Goal: Navigation & Orientation: Find specific page/section

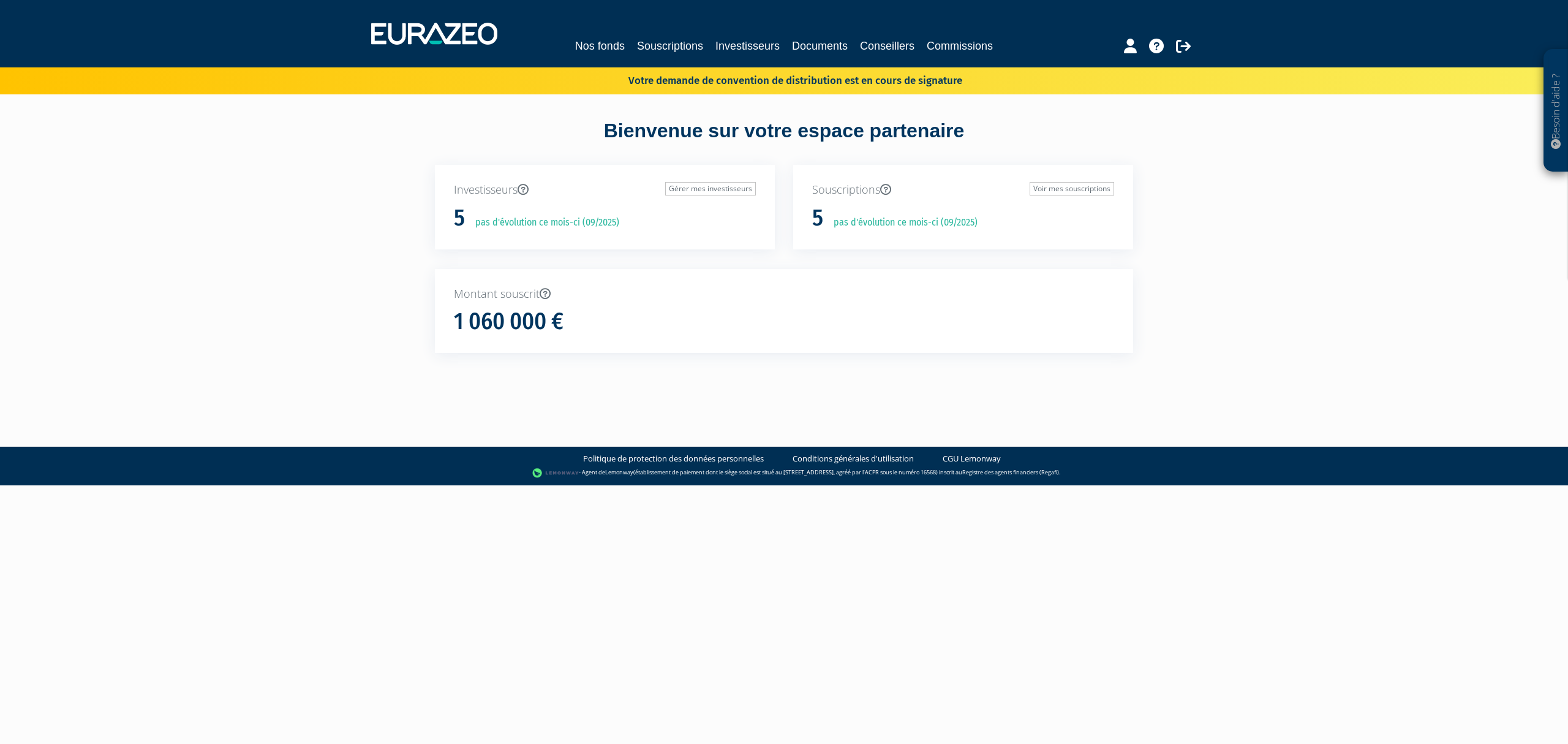
click at [749, 87] on p "Votre demande de convention de distribution est en cours de signature" at bounding box center [777, 79] width 369 height 18
click at [601, 42] on link "Nos fonds" at bounding box center [600, 46] width 49 height 17
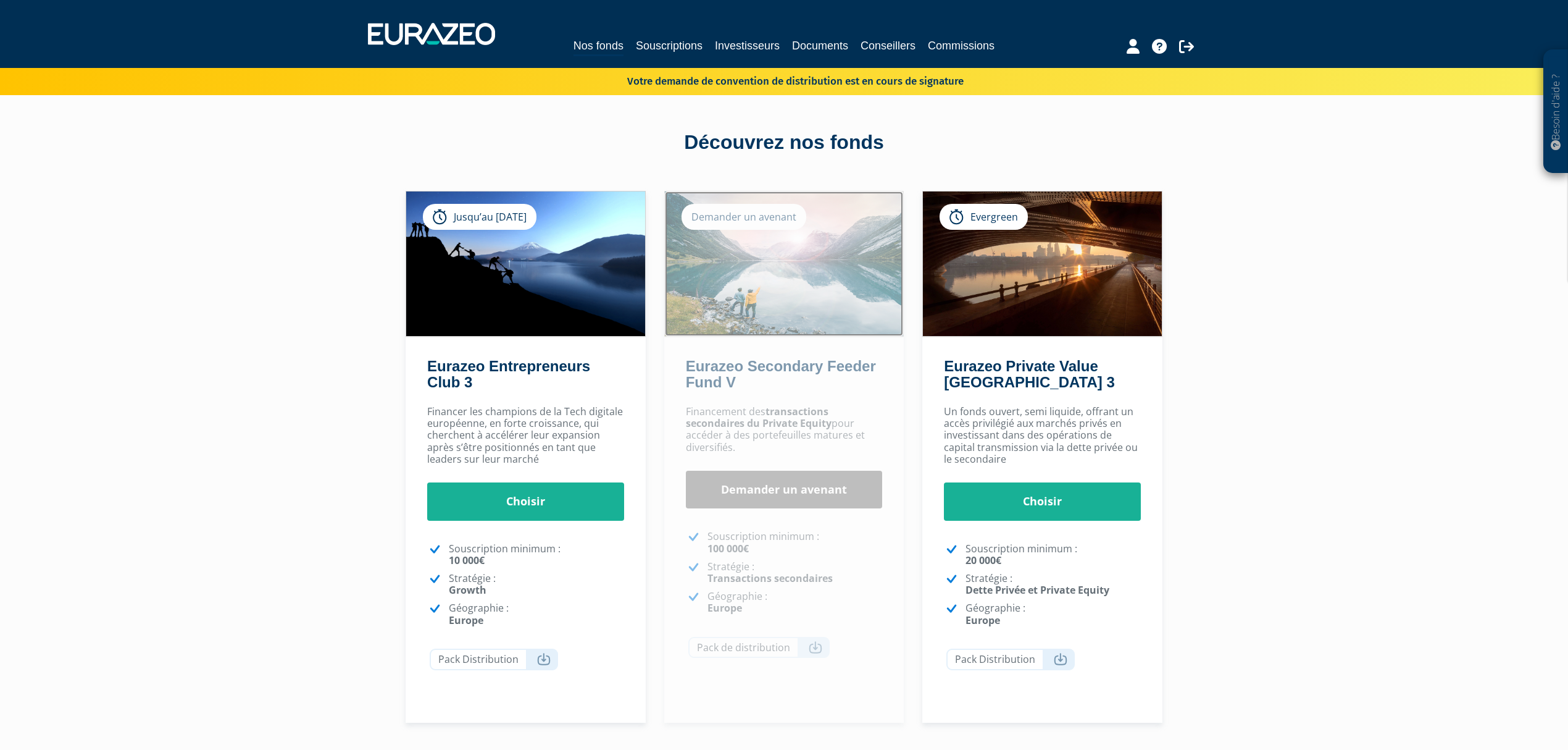
click at [801, 283] on img at bounding box center [784, 264] width 239 height 144
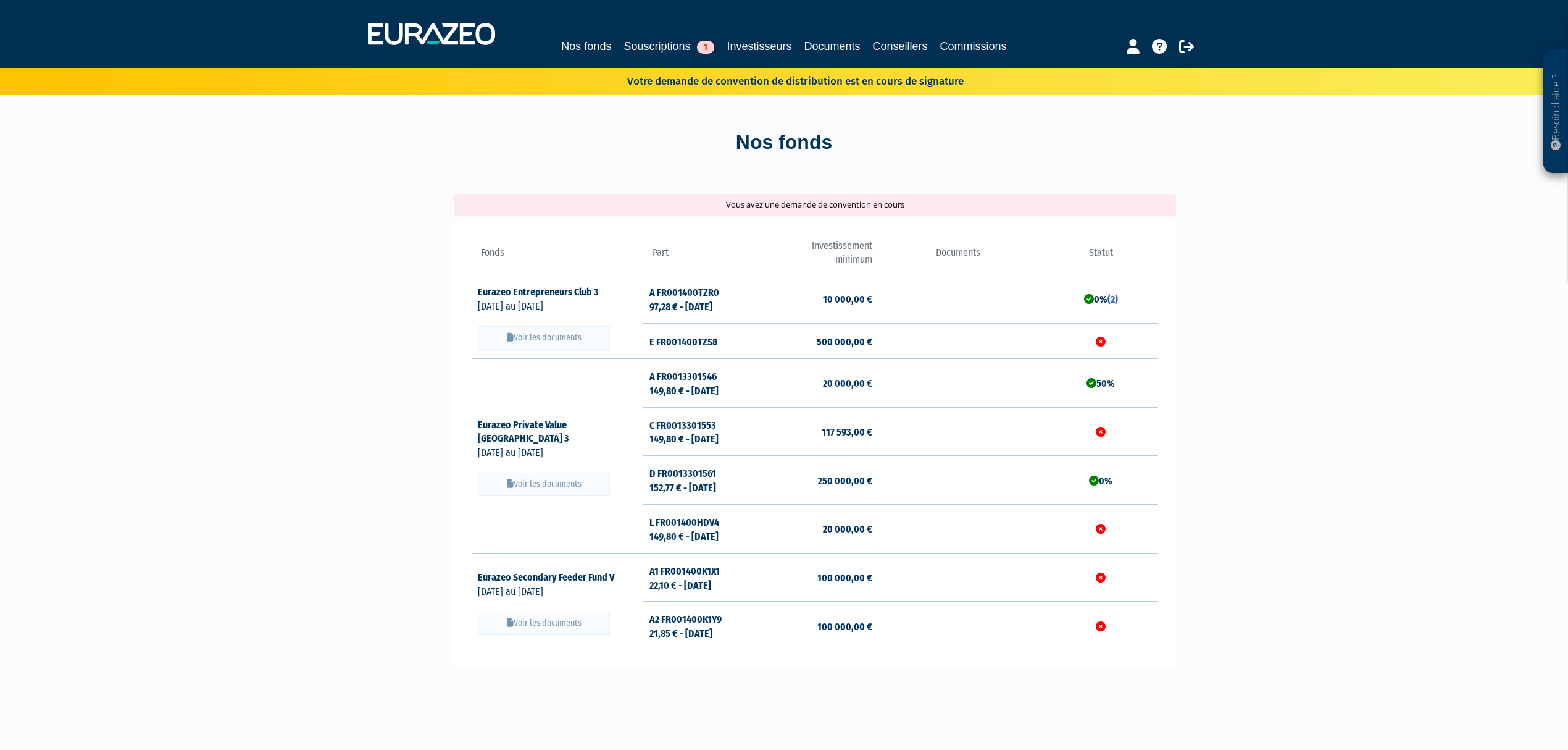
click at [828, 209] on div "Vous avez une demande de convention en cours" at bounding box center [815, 205] width 722 height 22
click at [667, 35] on div "Nos fonds Souscriptions 1 Investisseurs Documents Conseillers Commissions" at bounding box center [784, 34] width 851 height 46
click at [658, 47] on link "Souscriptions 1" at bounding box center [669, 46] width 91 height 17
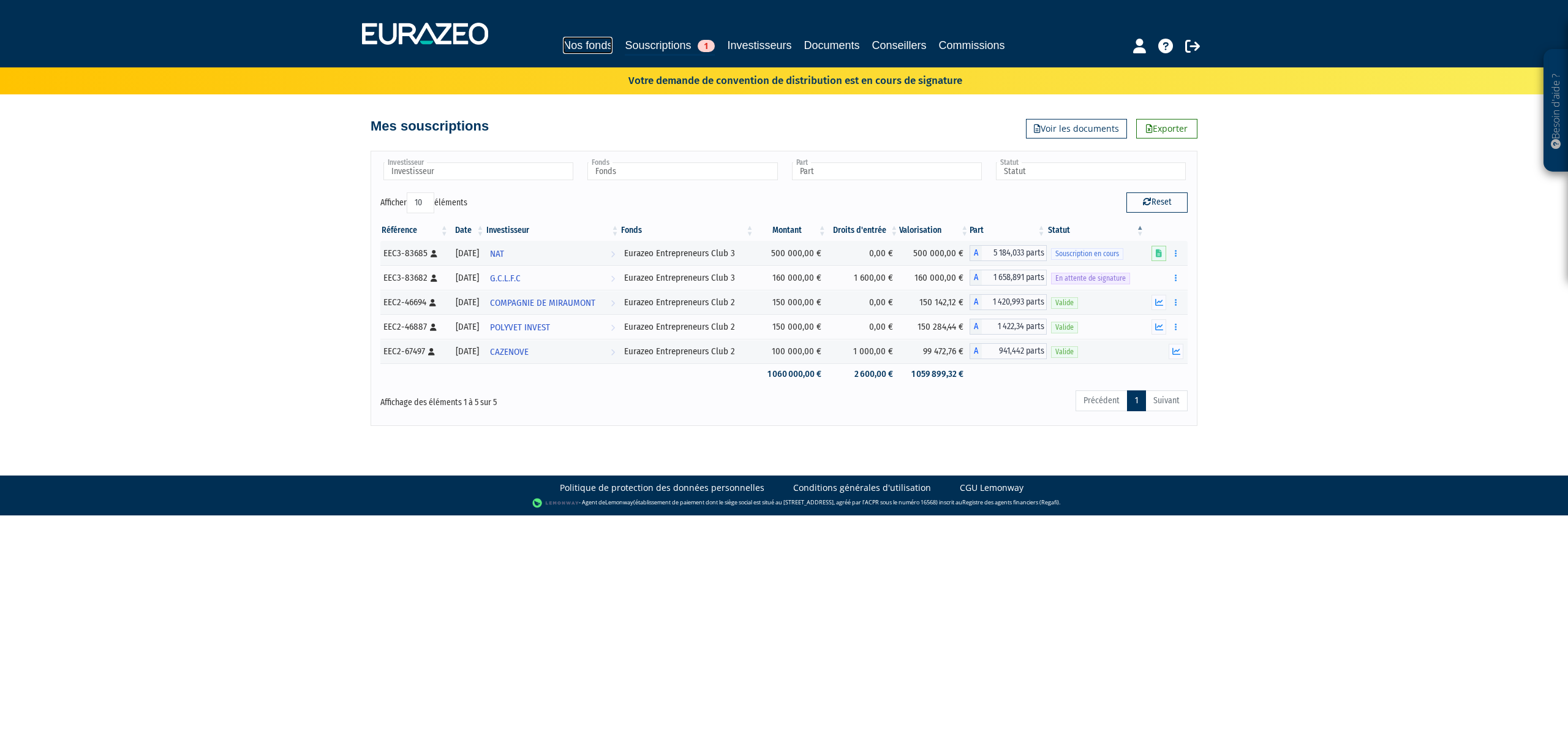
click at [573, 46] on link "Nos fonds" at bounding box center [588, 45] width 49 height 17
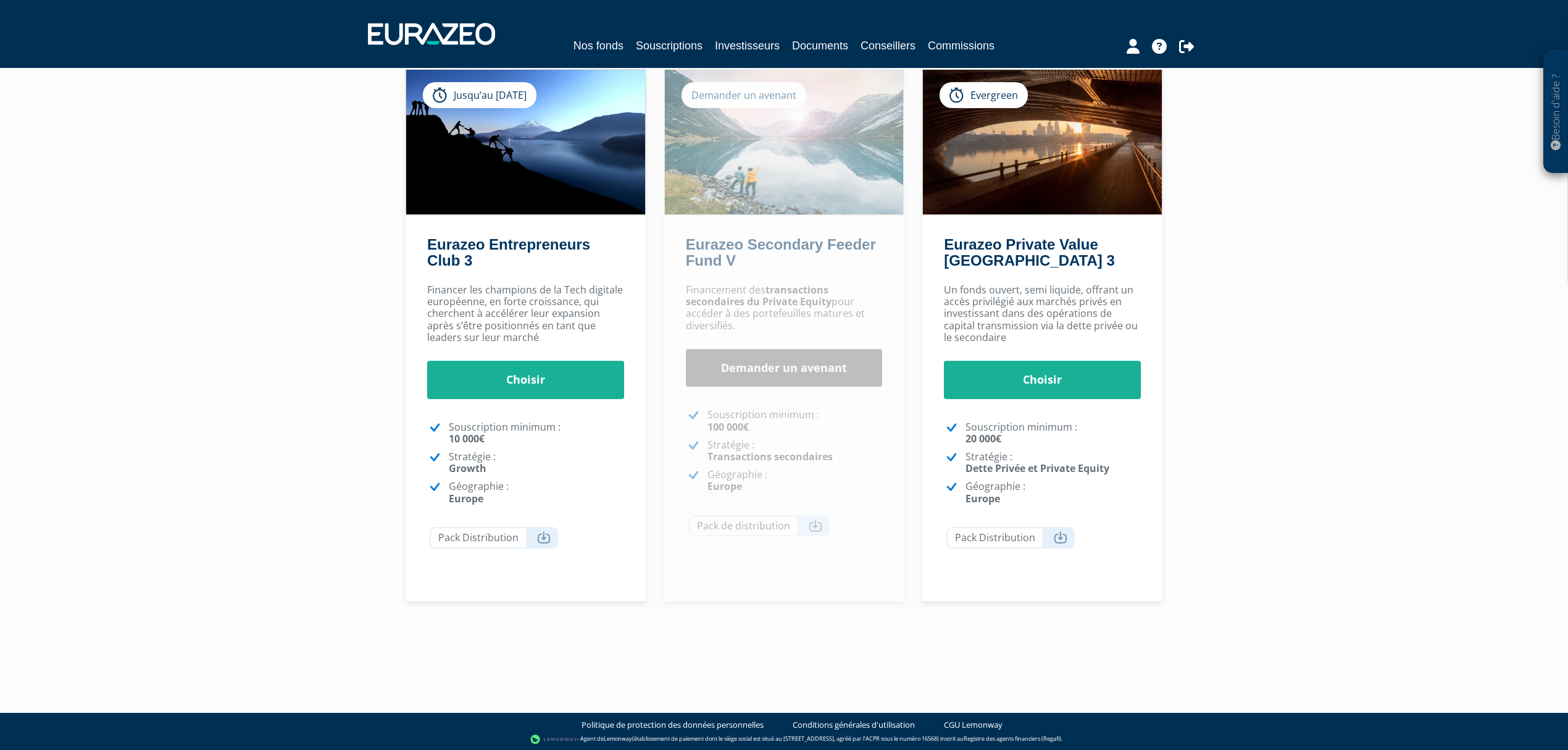
scroll to position [122, 0]
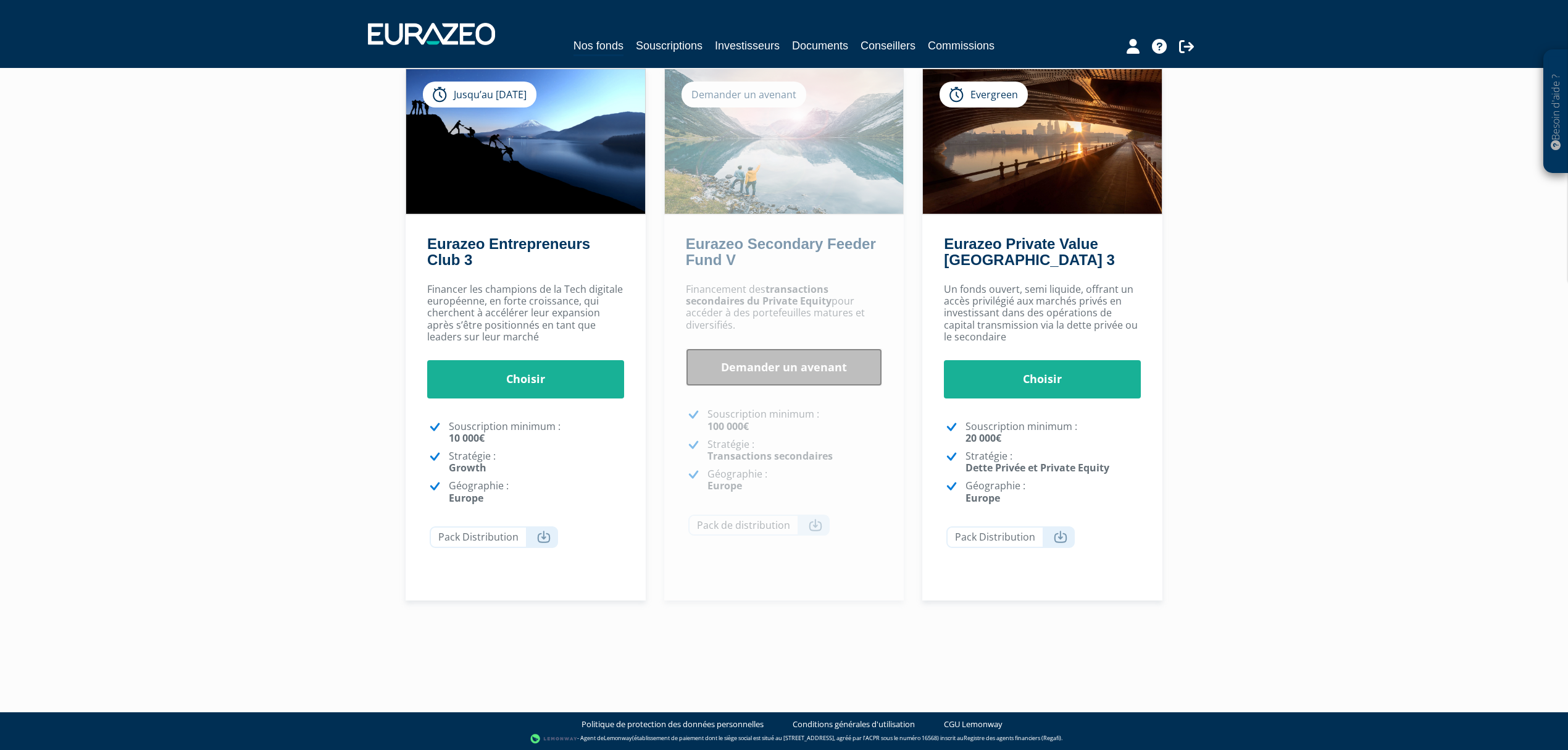
click at [792, 384] on link "Demander un avenant" at bounding box center [784, 367] width 197 height 38
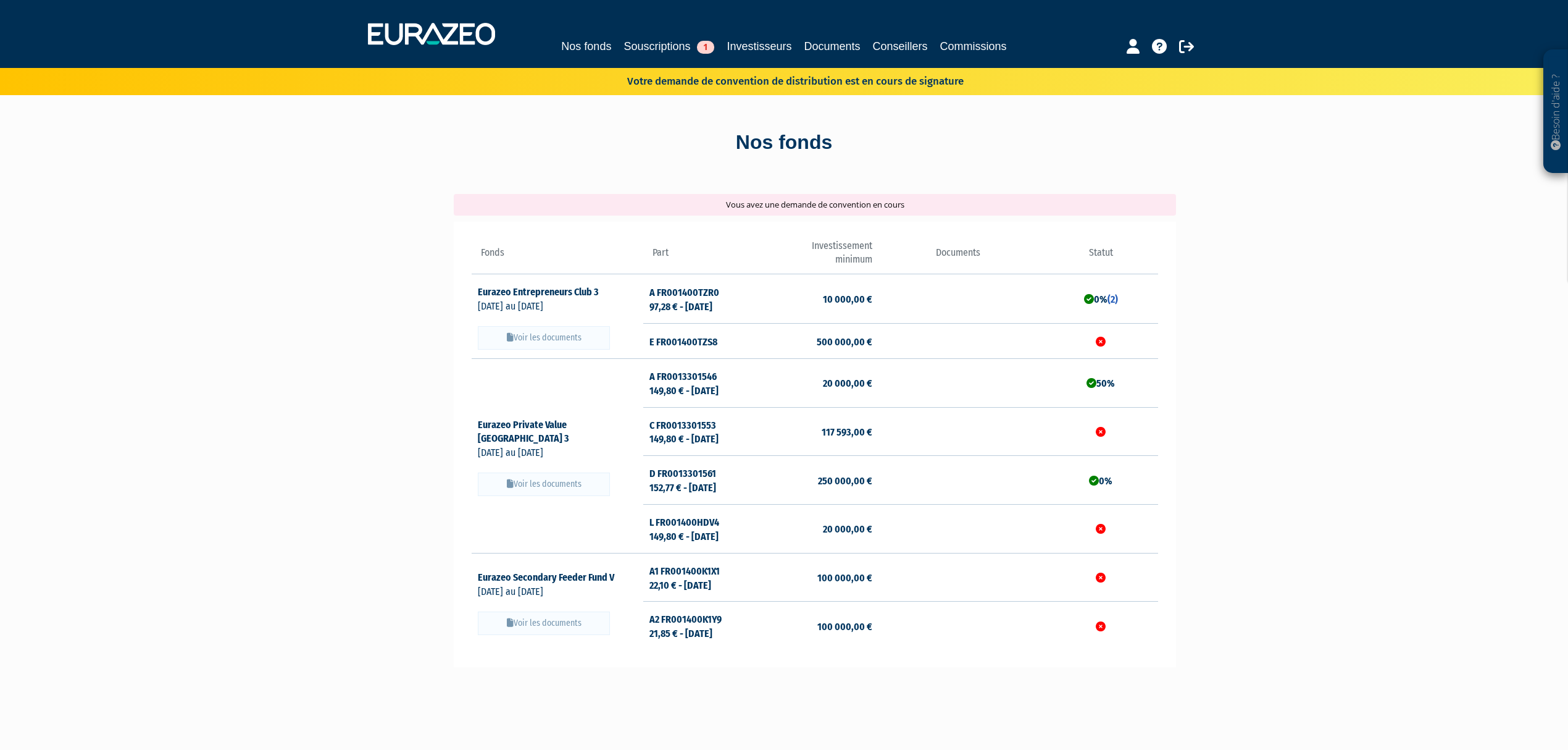
click at [790, 67] on nav "Nos fonds Souscriptions 1 Investisseurs Documents Conseillers Commissions" at bounding box center [784, 34] width 1568 height 68
click at [779, 73] on p "Votre demande de convention de distribution est en cours de signature" at bounding box center [777, 80] width 372 height 18
click at [829, 48] on link "Documents" at bounding box center [833, 46] width 56 height 17
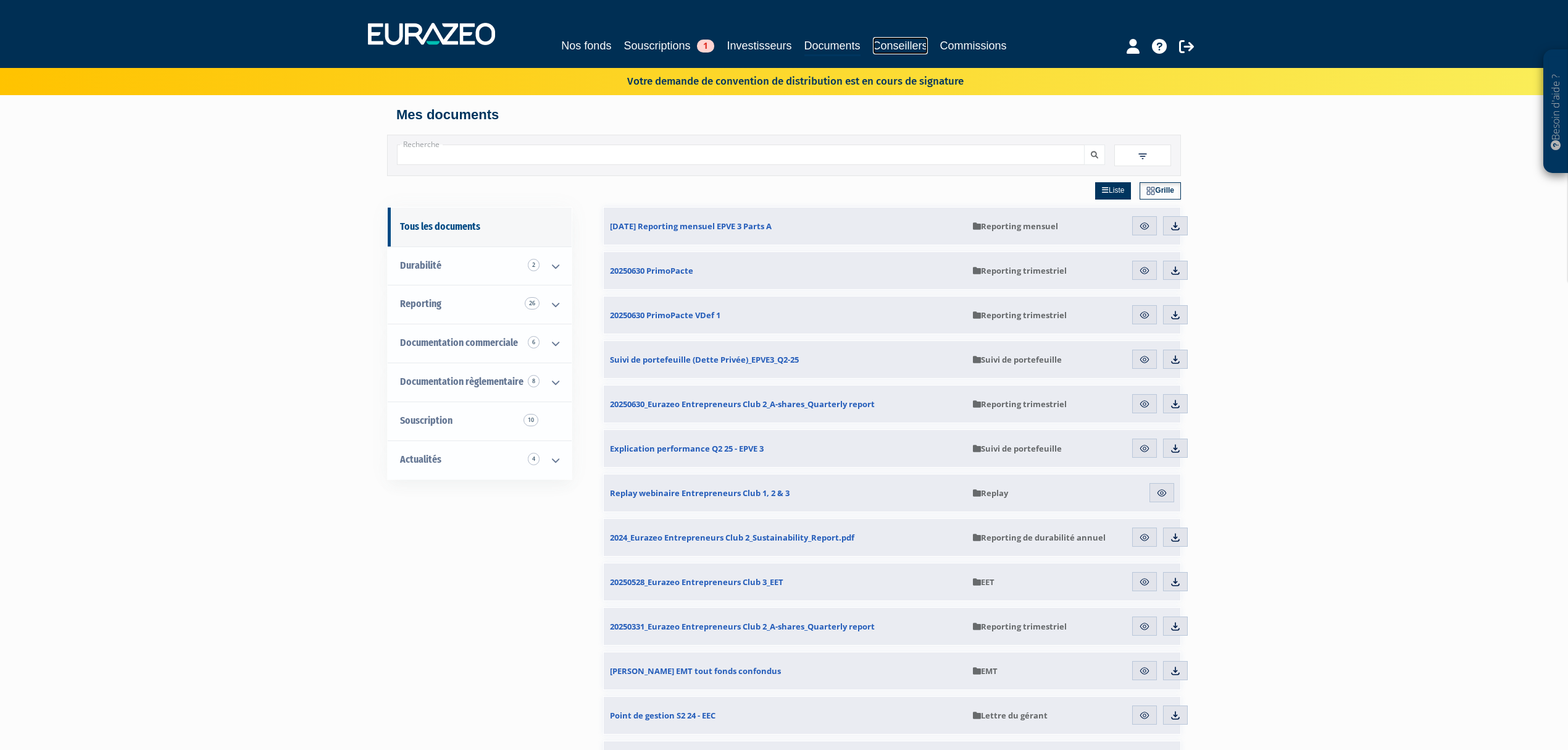
click at [894, 46] on link "Conseillers" at bounding box center [900, 45] width 55 height 17
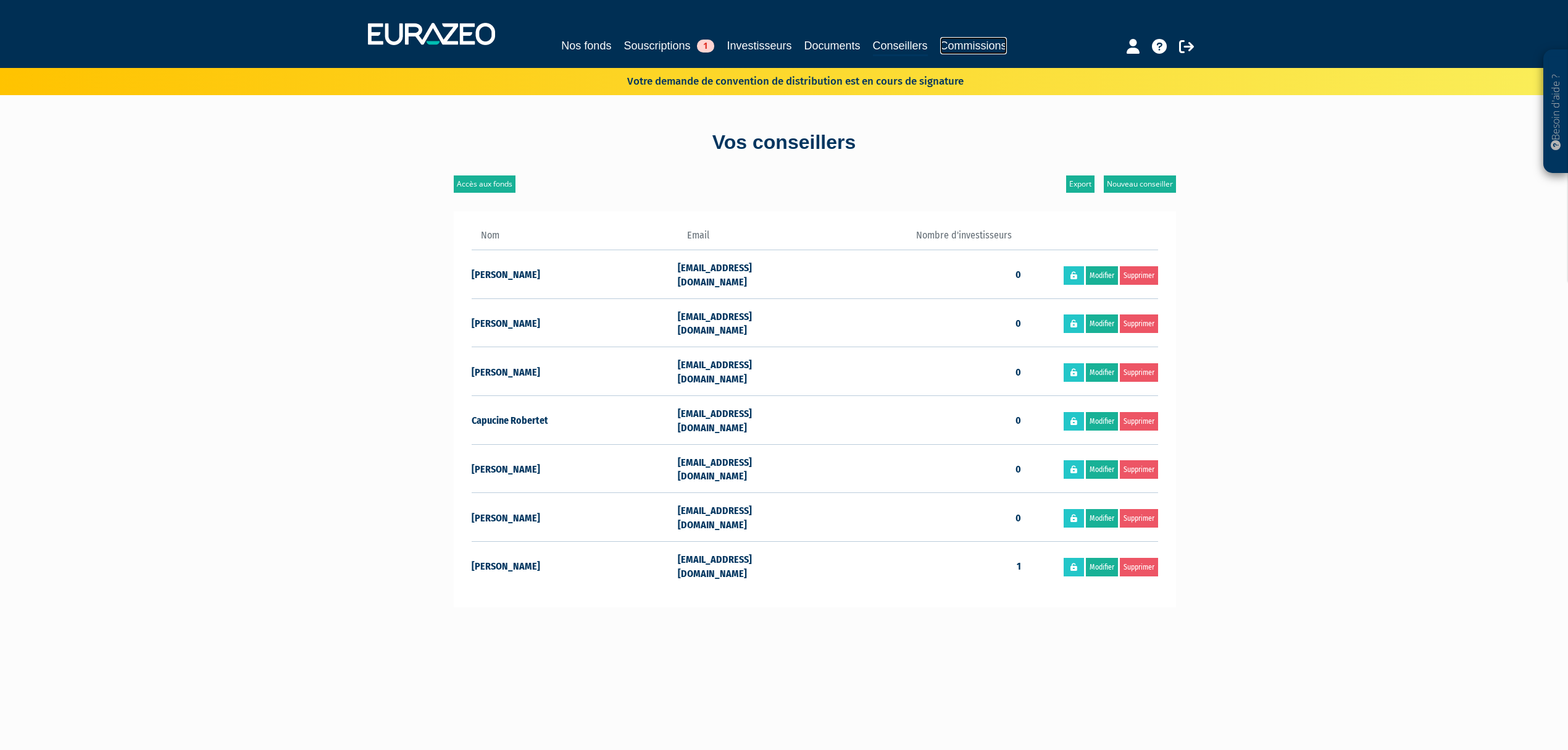
click at [961, 41] on link "Commissions" at bounding box center [974, 45] width 66 height 17
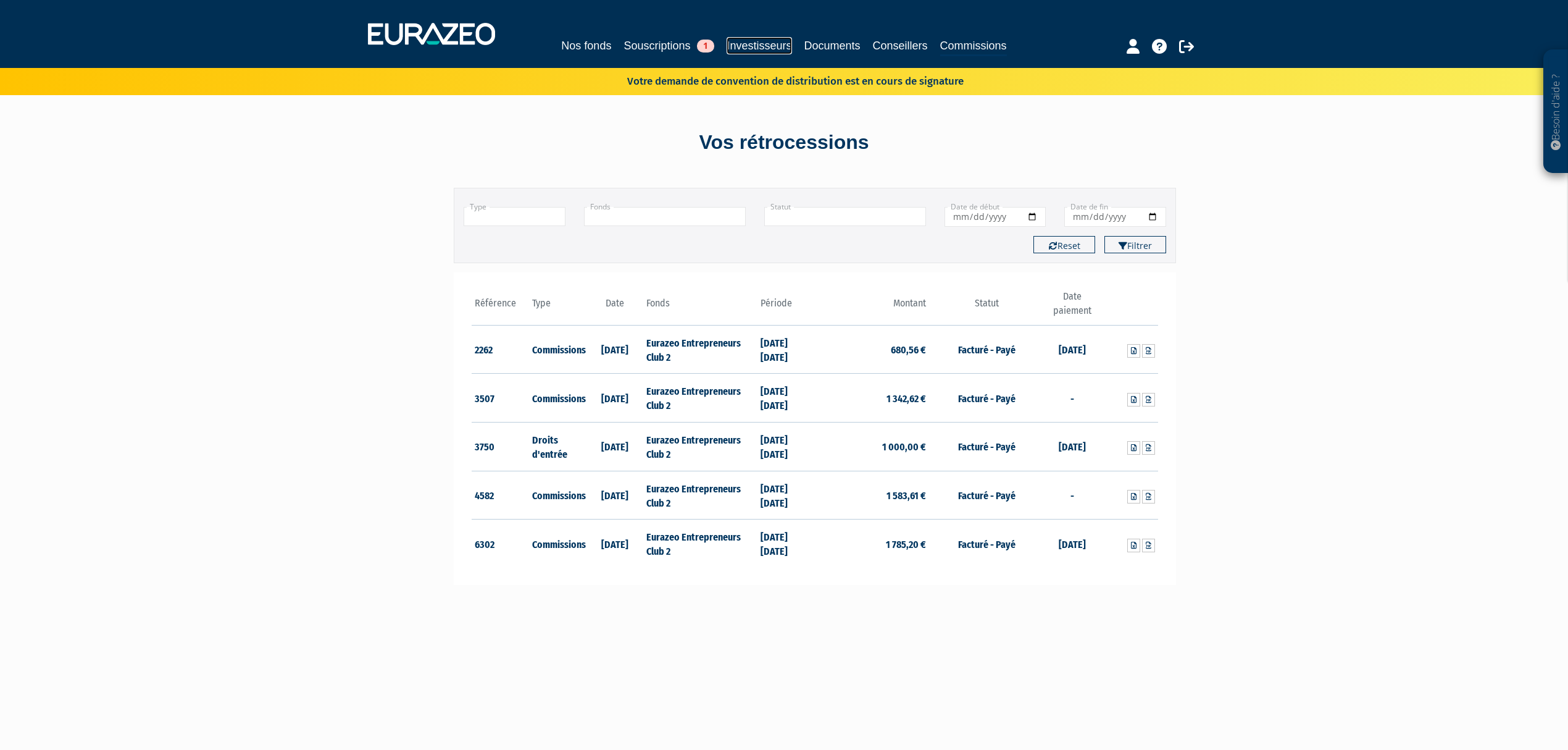
click at [765, 49] on link "Investisseurs" at bounding box center [759, 45] width 65 height 17
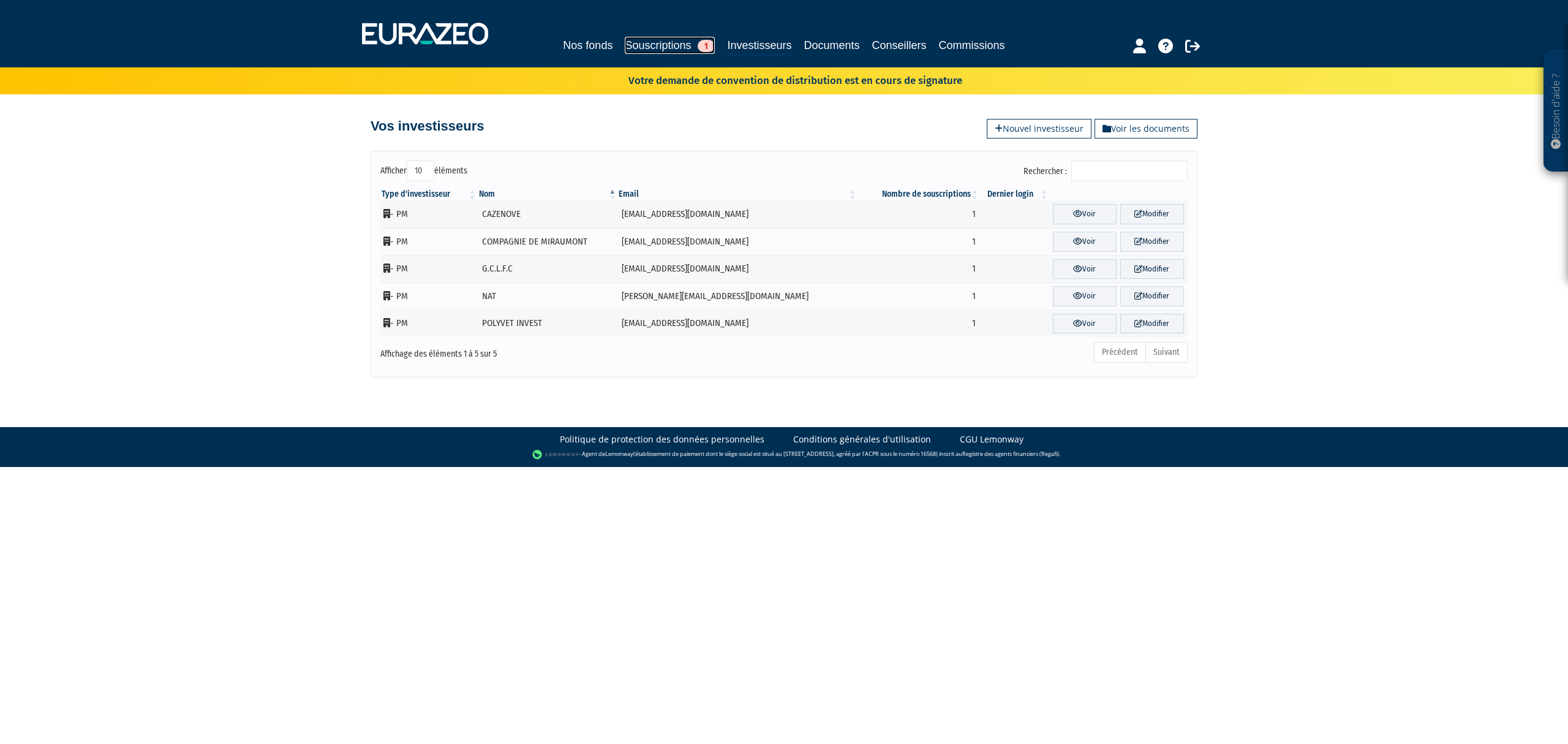
click at [659, 53] on link "Souscriptions 1" at bounding box center [670, 45] width 90 height 17
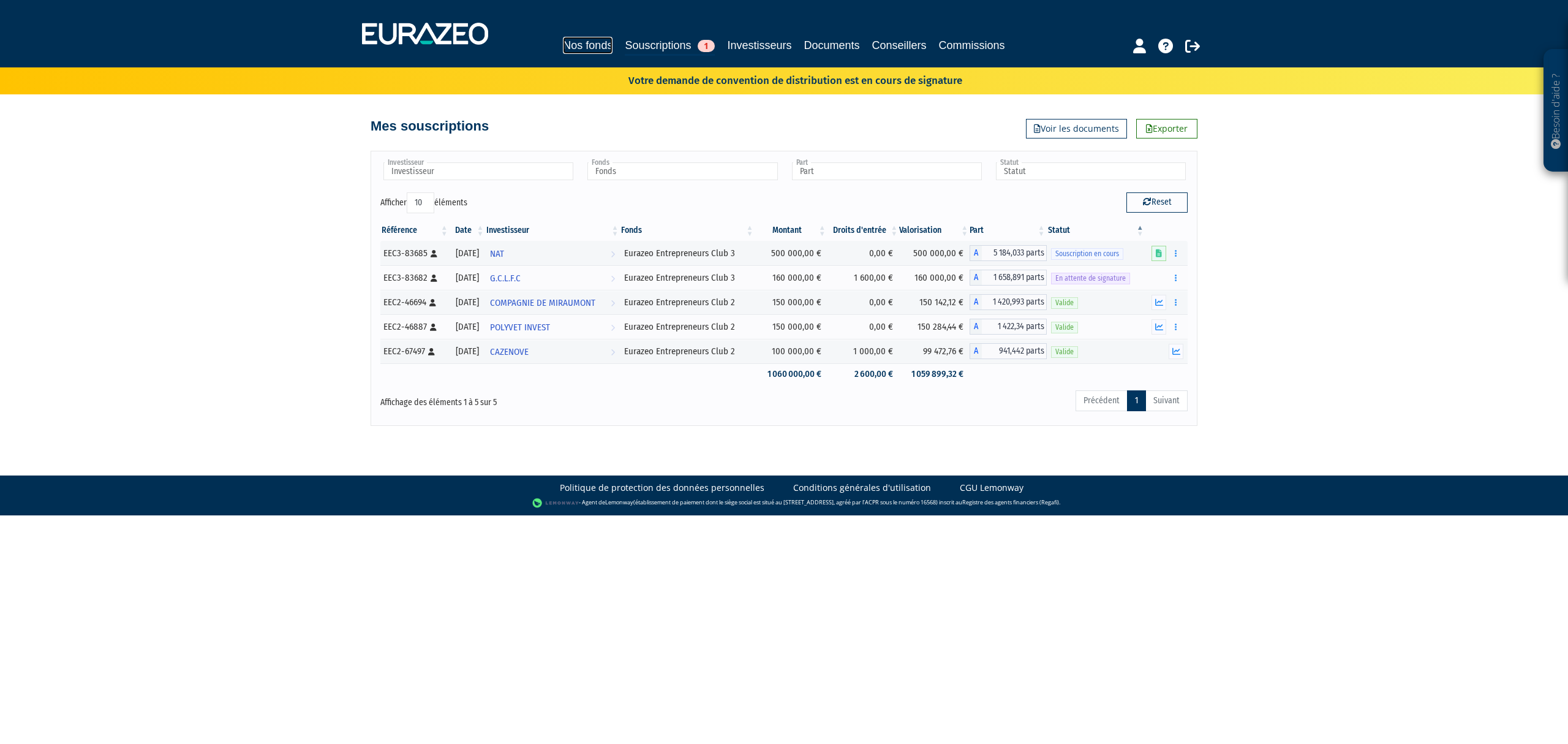
click at [584, 47] on link "Nos fonds" at bounding box center [588, 45] width 49 height 17
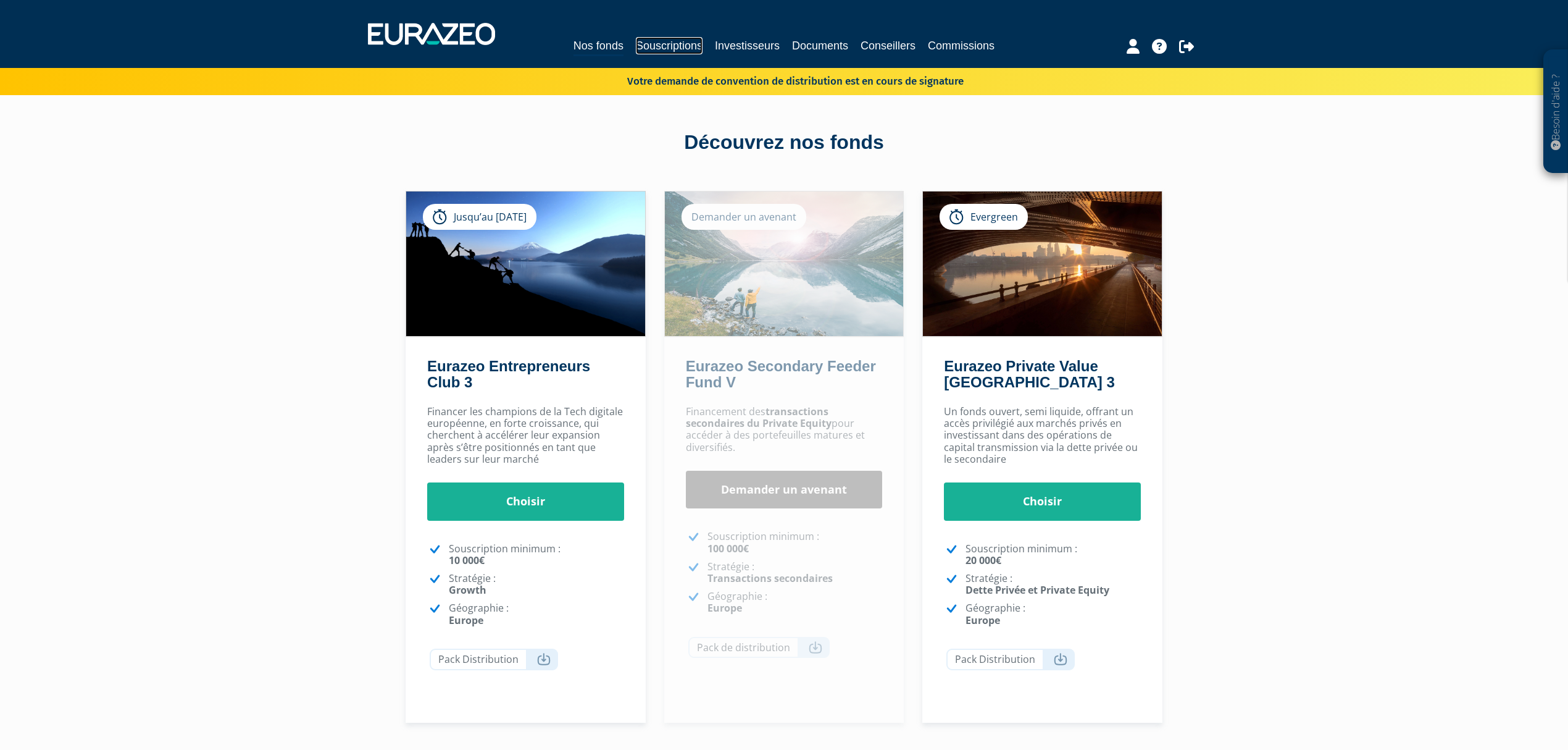
click at [658, 50] on link "Souscriptions" at bounding box center [669, 45] width 66 height 17
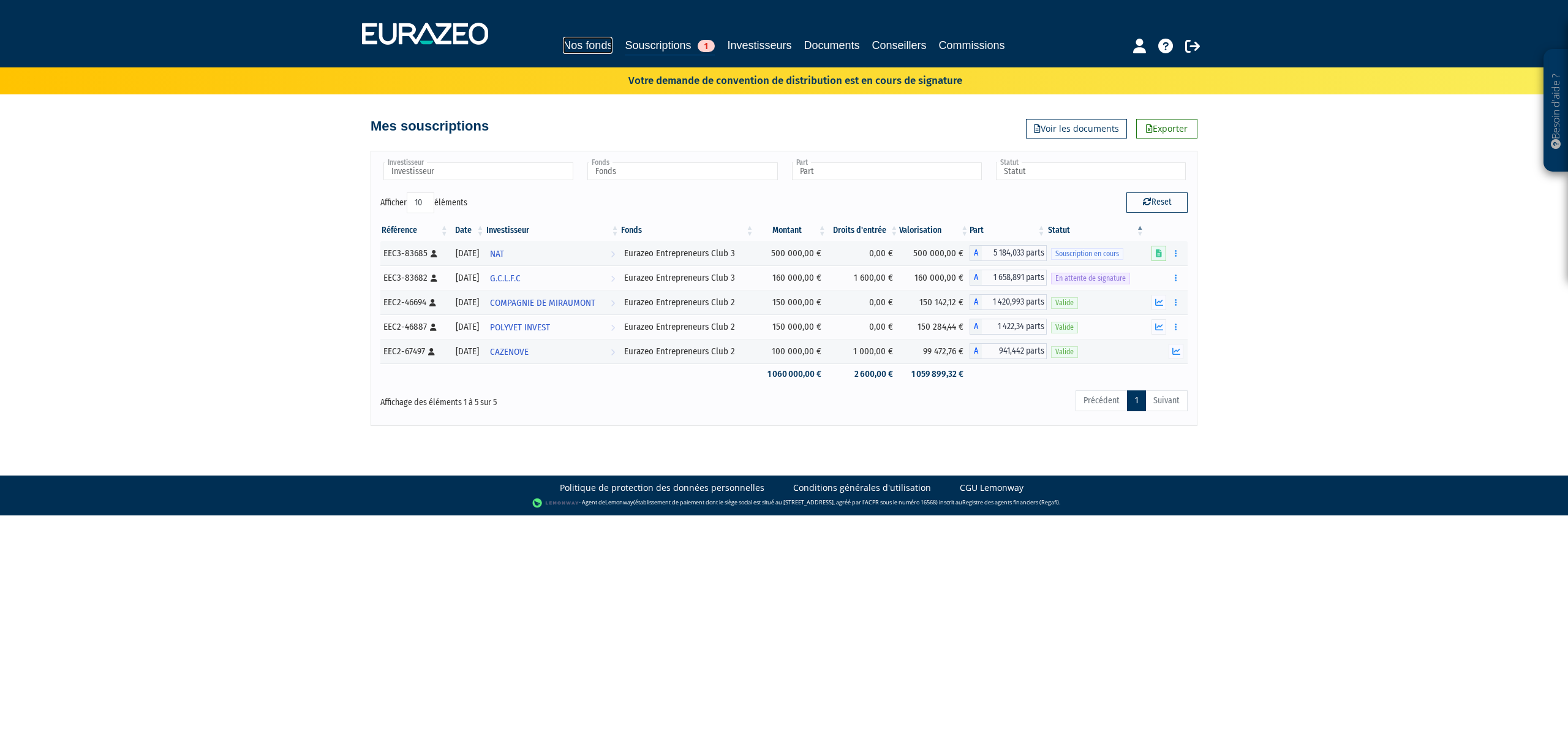
click at [592, 49] on link "Nos fonds" at bounding box center [588, 45] width 49 height 17
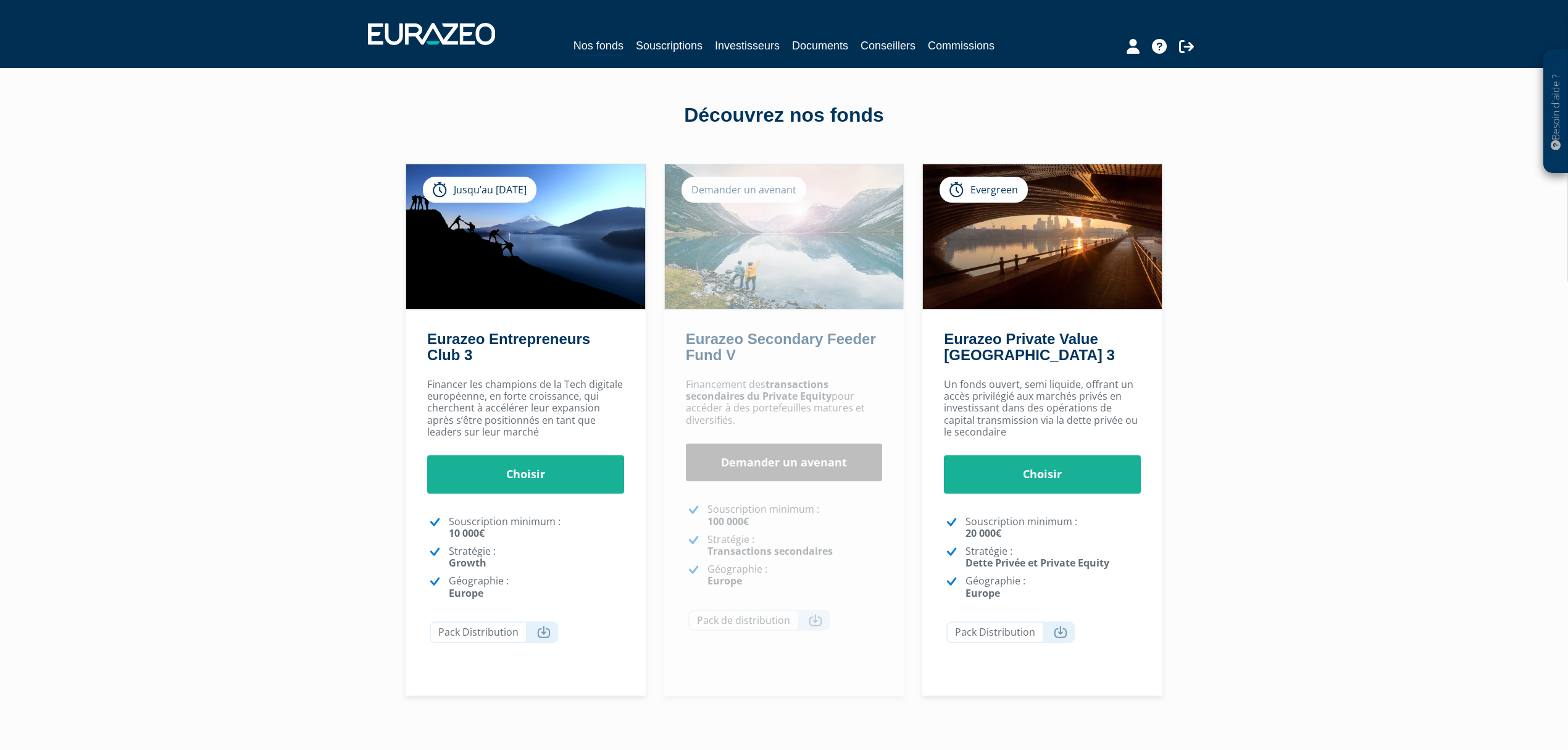
scroll to position [28, 0]
click at [649, 42] on link "Souscriptions" at bounding box center [669, 45] width 66 height 17
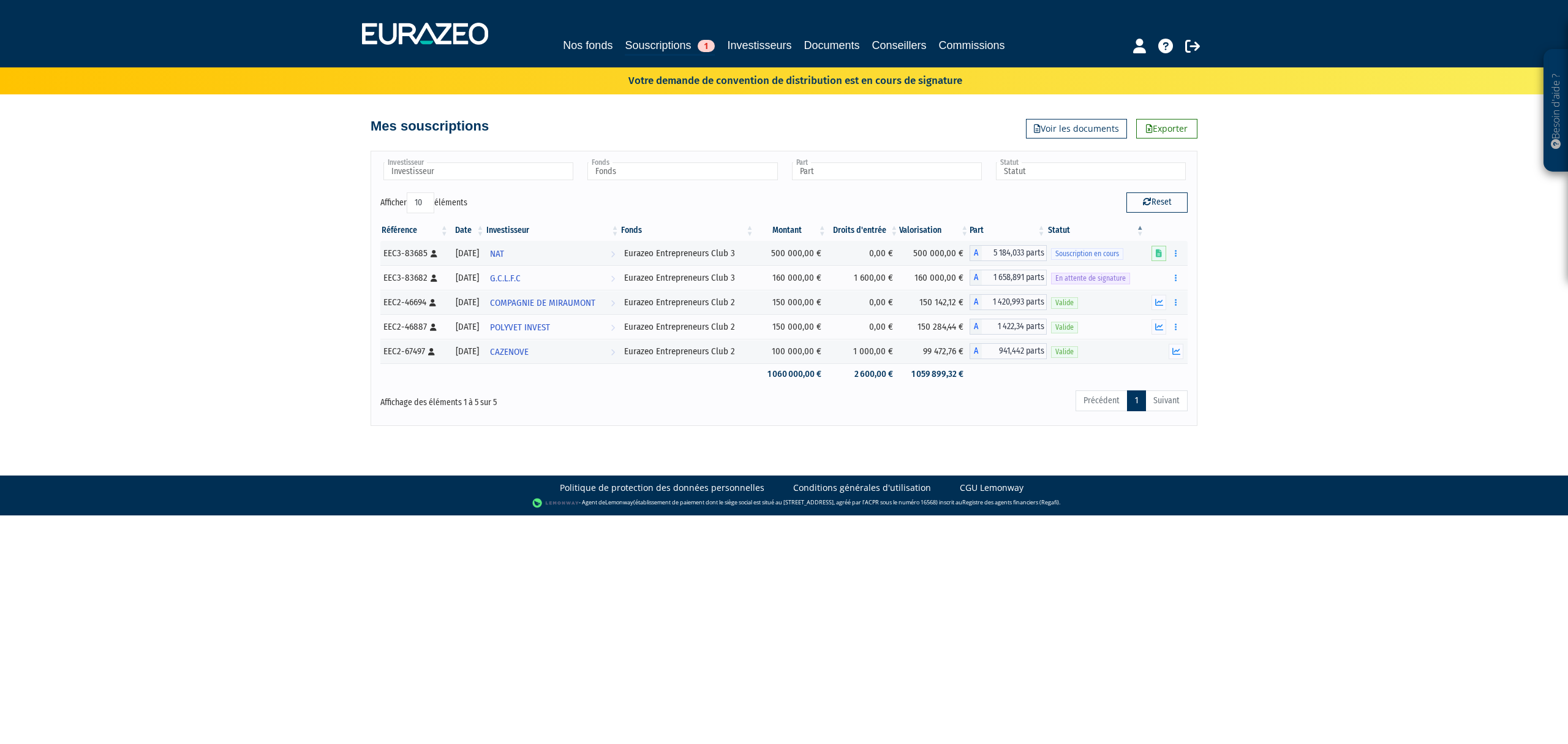
click at [711, 75] on p "Votre demande de convention de distribution est en cours de signature" at bounding box center [777, 79] width 369 height 18
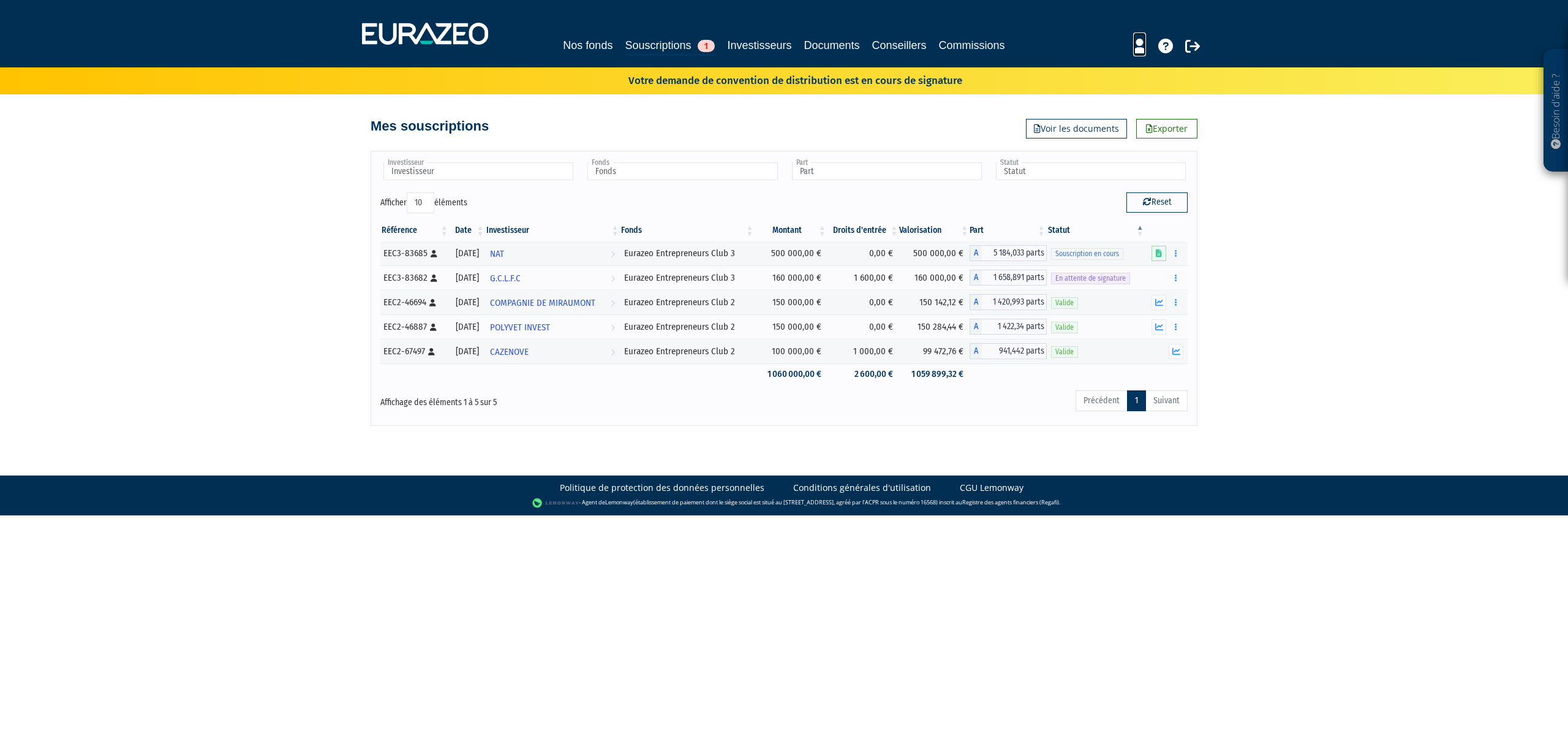
click at [1145, 46] on icon at bounding box center [1140, 46] width 13 height 15
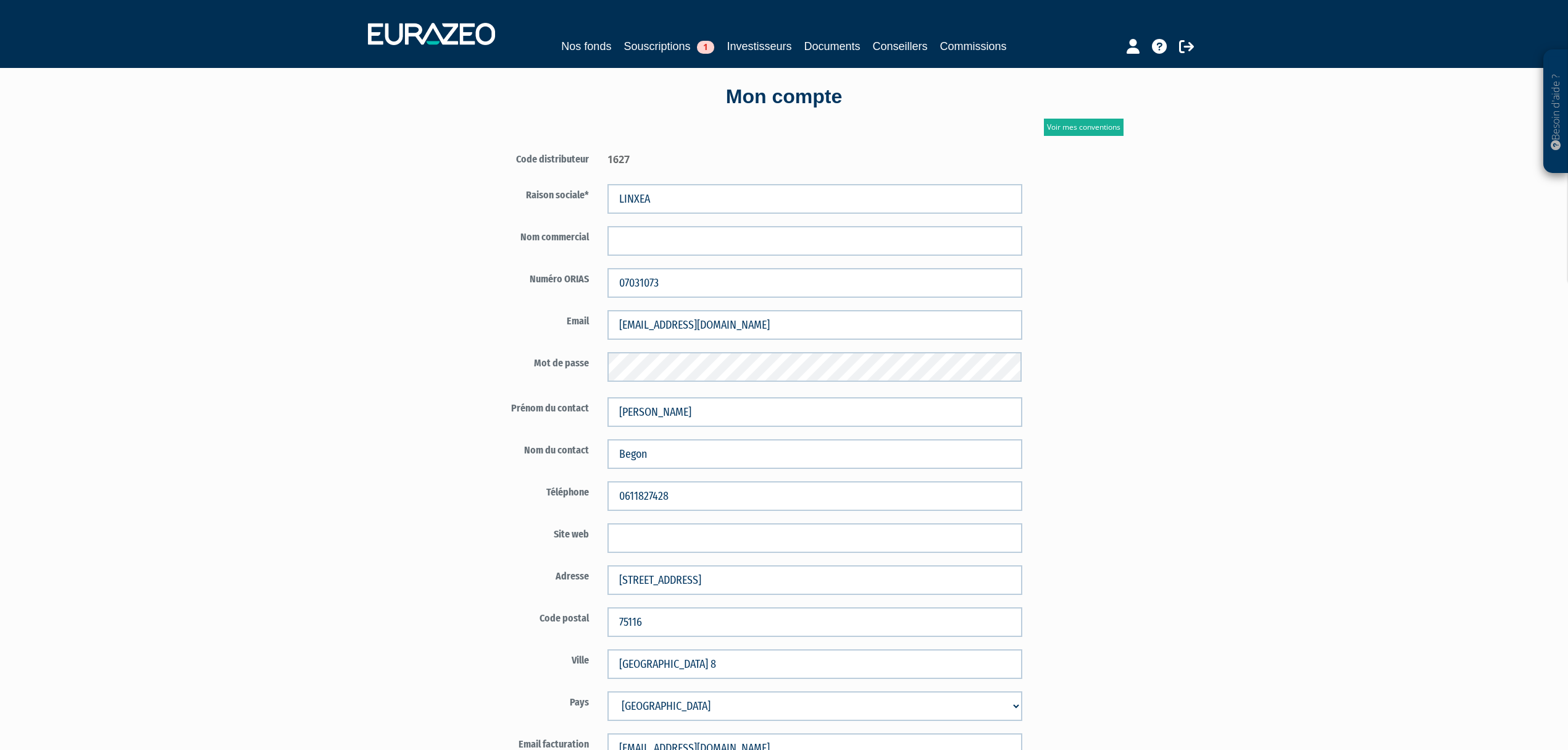
scroll to position [47, 0]
click at [1076, 128] on link "Voir mes conventions" at bounding box center [1083, 126] width 80 height 17
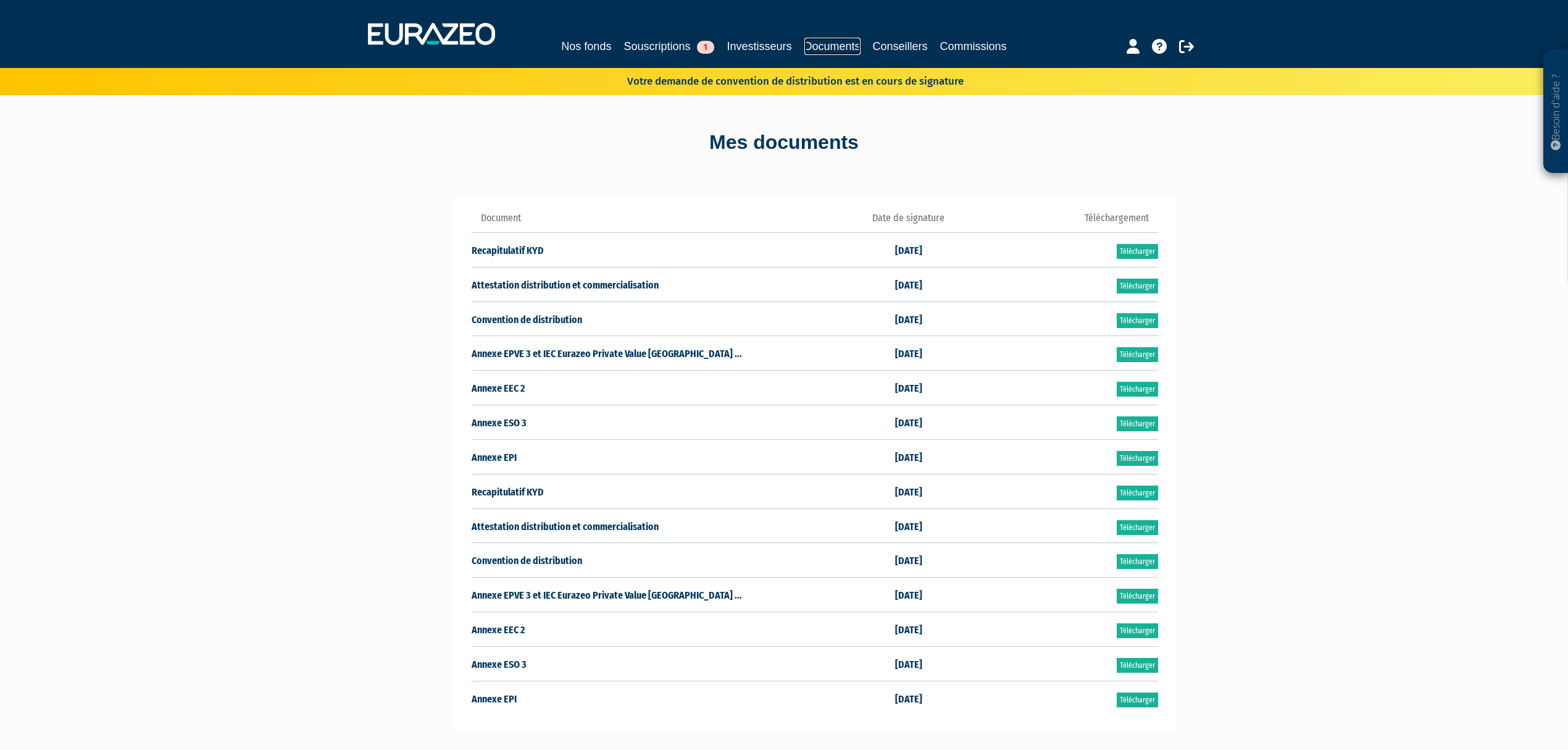
click at [840, 45] on link "Documents" at bounding box center [833, 46] width 56 height 17
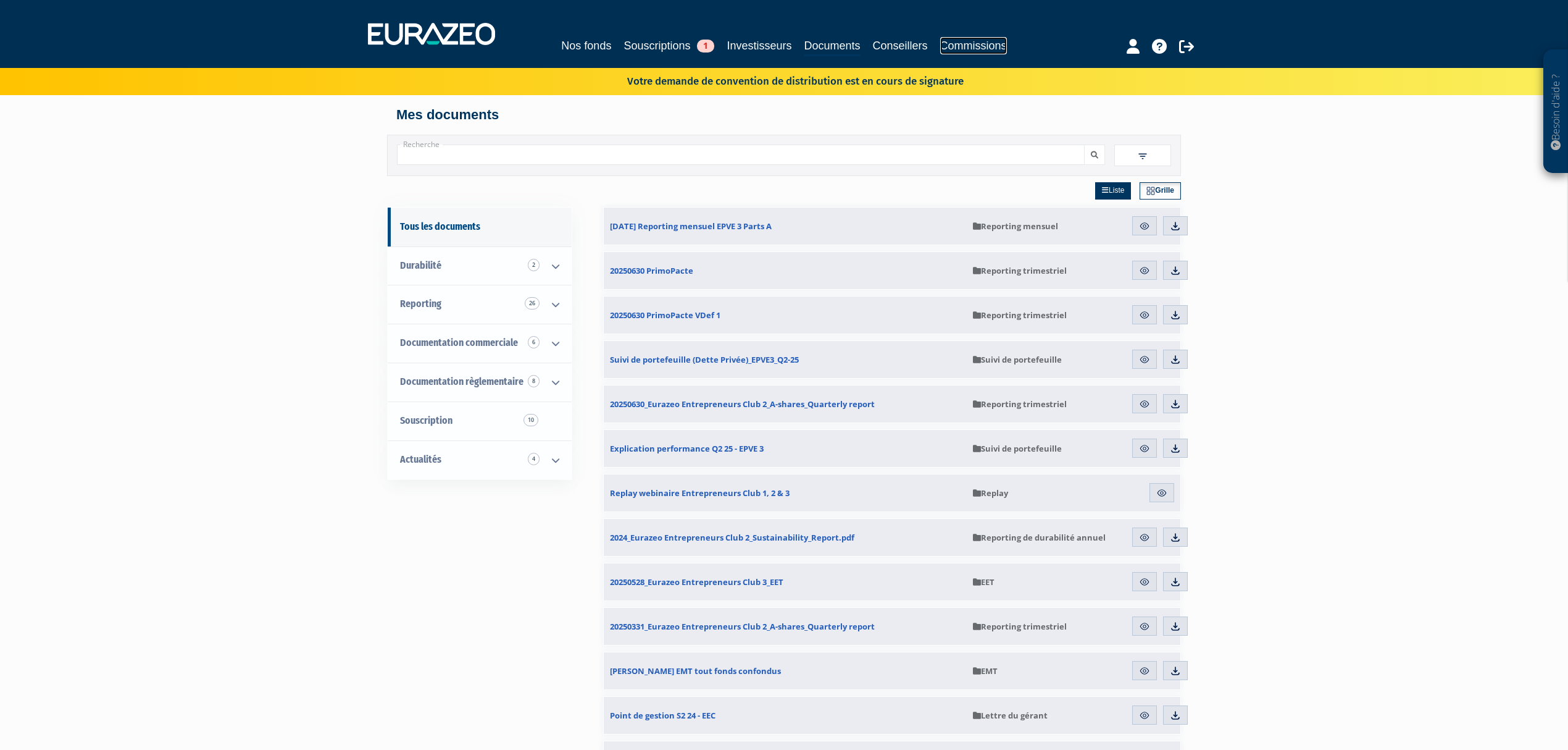
click at [969, 46] on link "Commissions" at bounding box center [974, 45] width 66 height 17
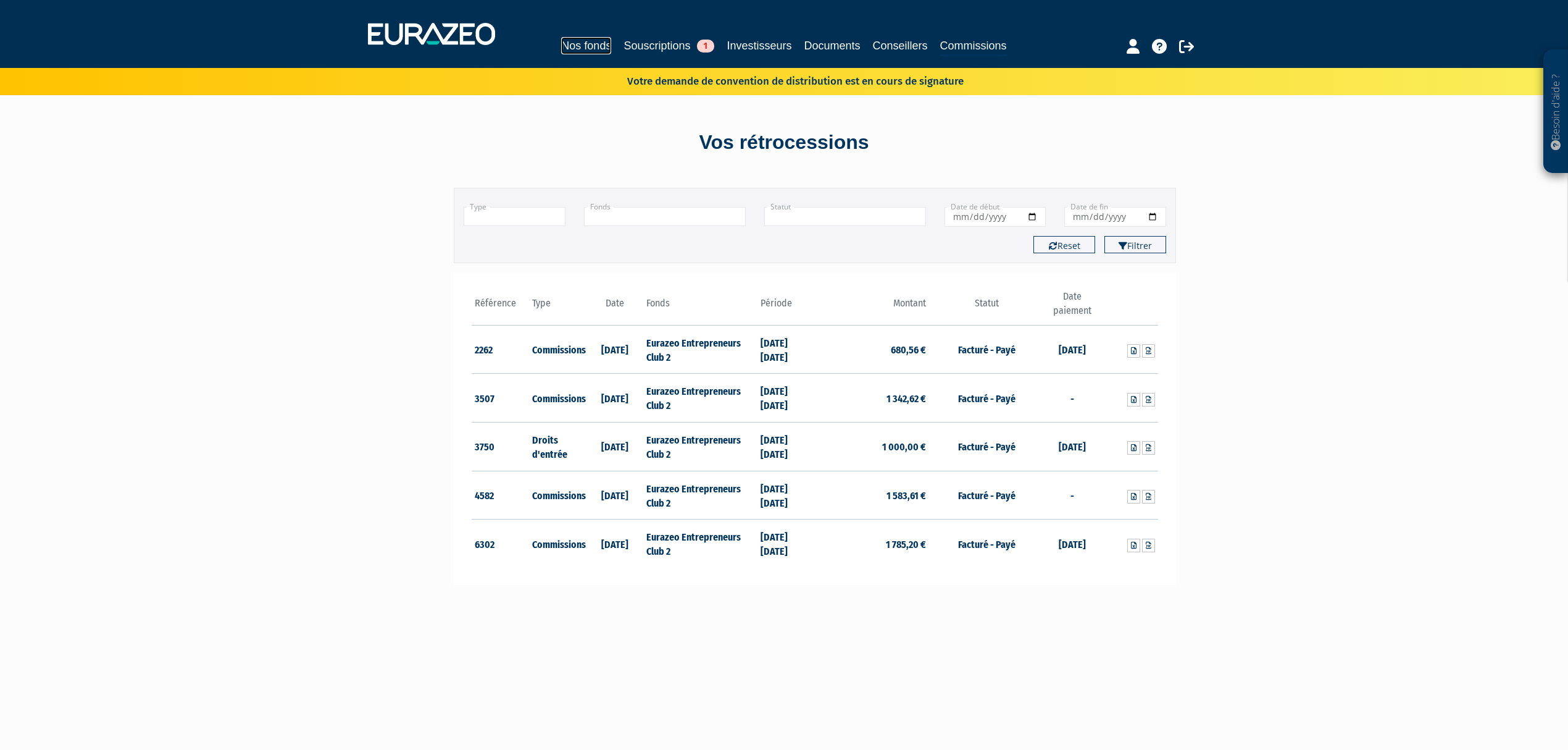
click at [582, 45] on link "Nos fonds" at bounding box center [586, 45] width 50 height 17
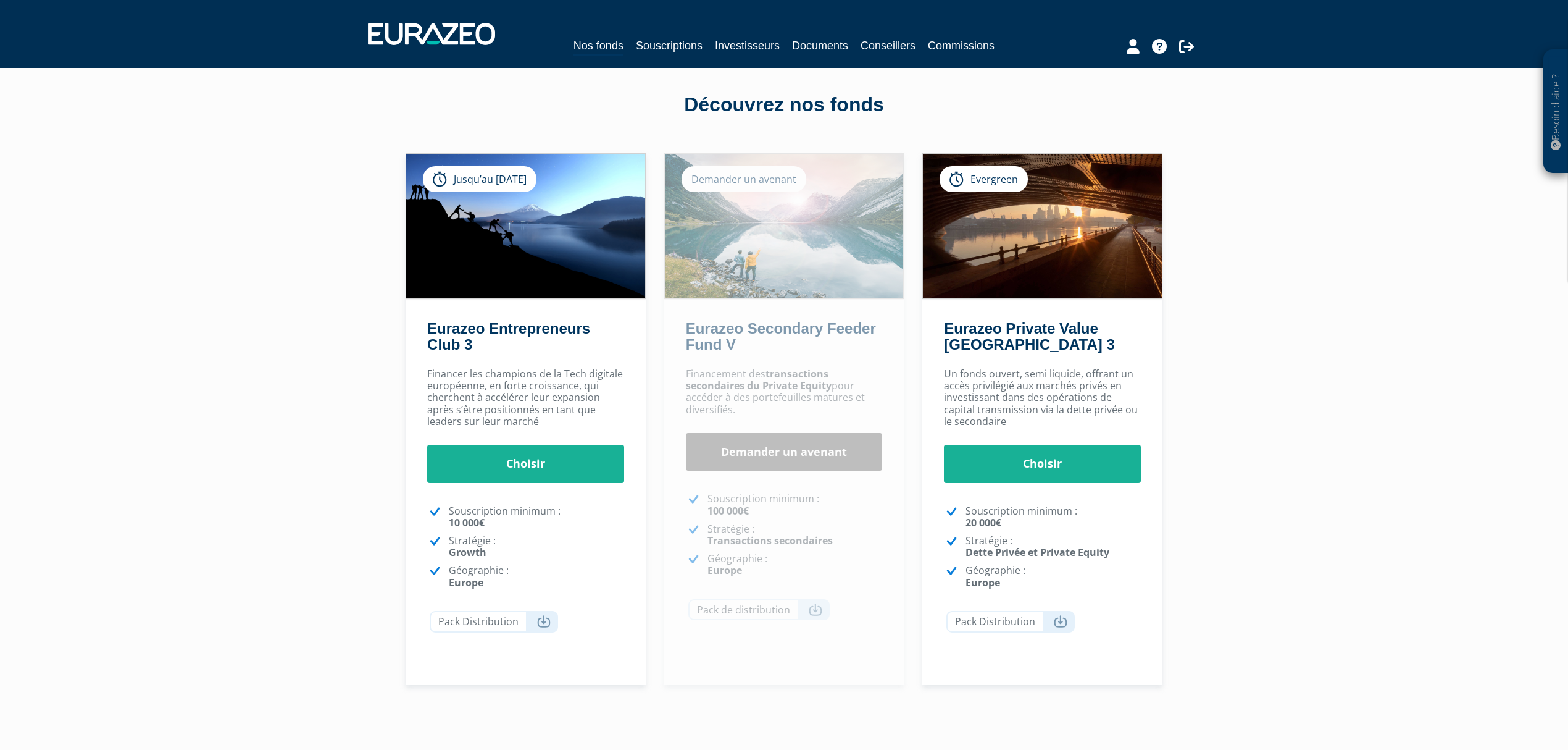
scroll to position [38, 0]
